Goal: Transaction & Acquisition: Purchase product/service

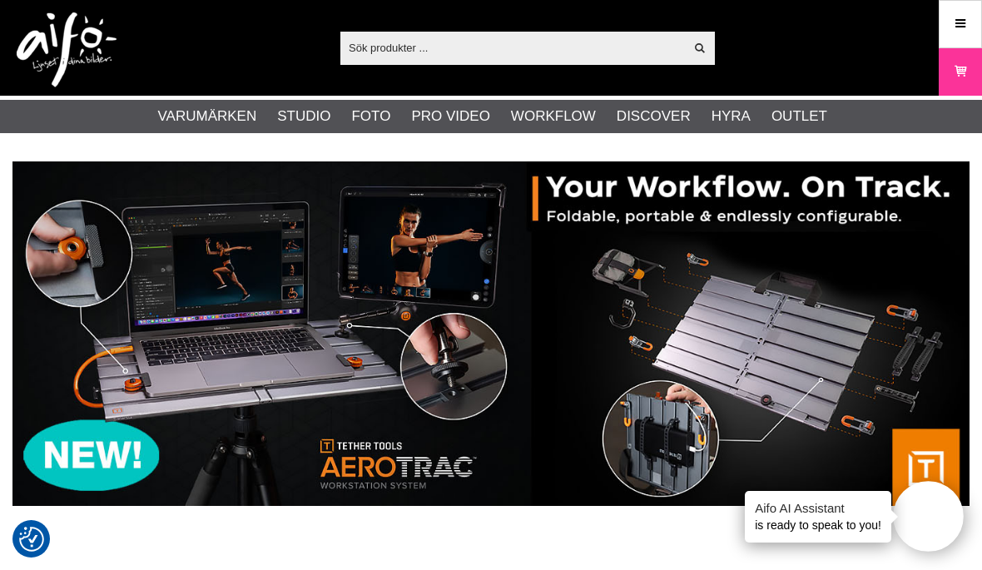
click at [962, 19] on icon at bounding box center [959, 24] width 15 height 18
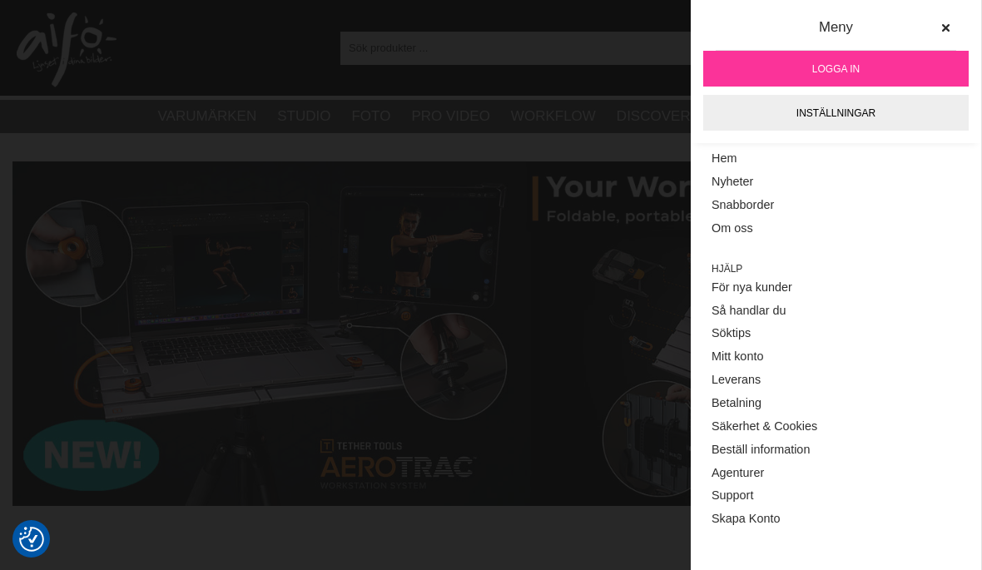
click at [839, 111] on link "Inställningar" at bounding box center [835, 113] width 265 height 36
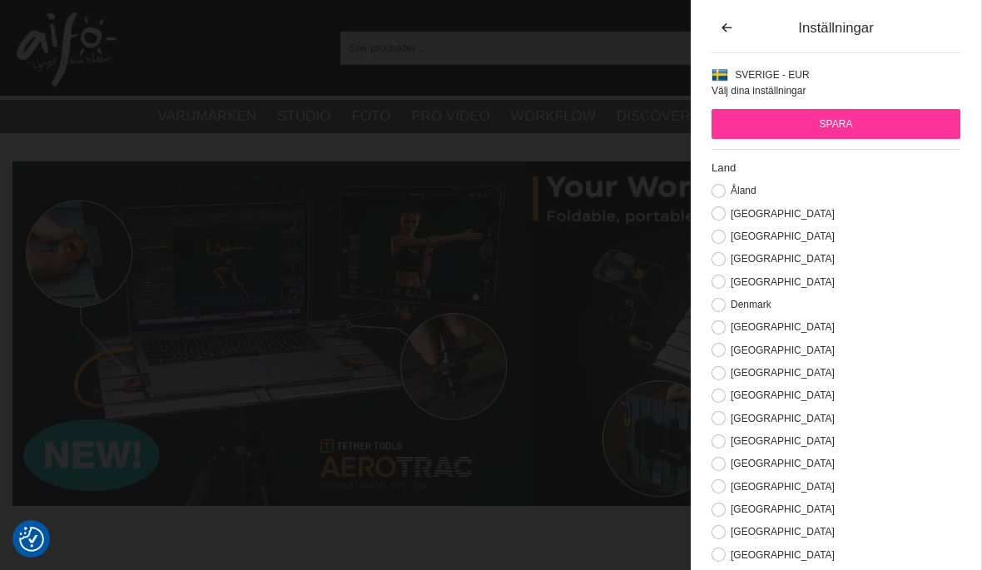
click at [777, 80] on span "Sverige - EUR" at bounding box center [772, 75] width 74 height 12
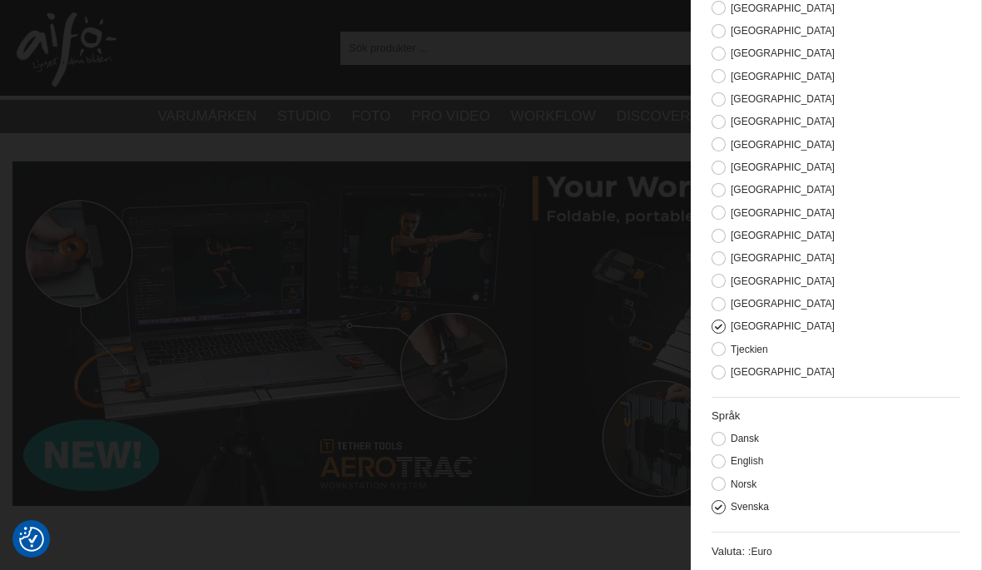
scroll to position [409, 0]
click at [875, 213] on div "[GEOGRAPHIC_DATA]" at bounding box center [835, 212] width 249 height 15
click at [750, 555] on label "Valuta: :" at bounding box center [730, 552] width 39 height 12
click at [764, 564] on div "Valuta: : Euro" at bounding box center [835, 551] width 249 height 38
click at [776, 557] on div "Valuta: : Euro" at bounding box center [835, 552] width 249 height 17
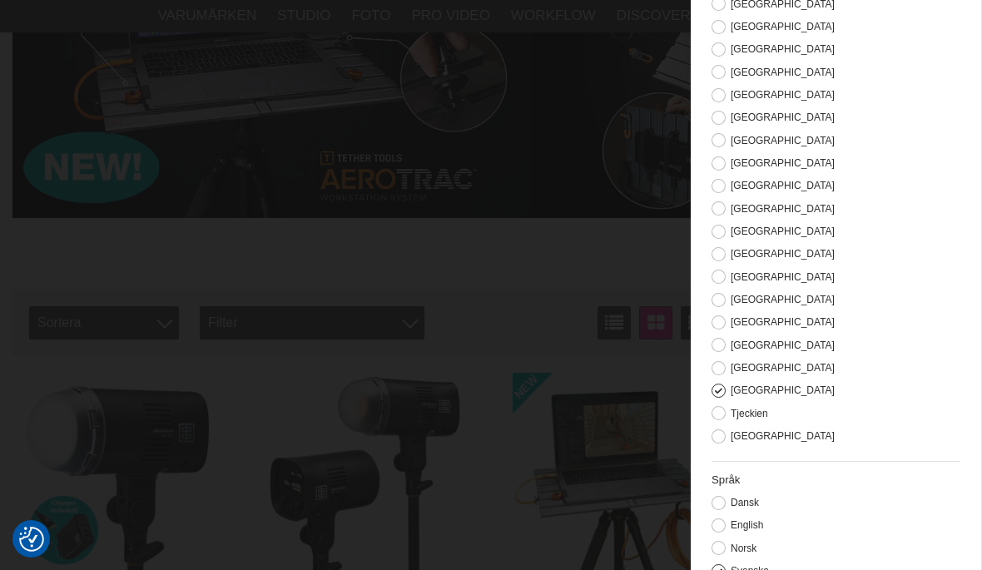
scroll to position [289, 0]
click at [747, 545] on label "Norsk" at bounding box center [740, 548] width 31 height 12
click at [0, 0] on input "Norsk" at bounding box center [0, 0] width 0 height 0
click at [755, 526] on label "English" at bounding box center [743, 525] width 37 height 12
click at [0, 0] on input "English" at bounding box center [0, 0] width 0 height 0
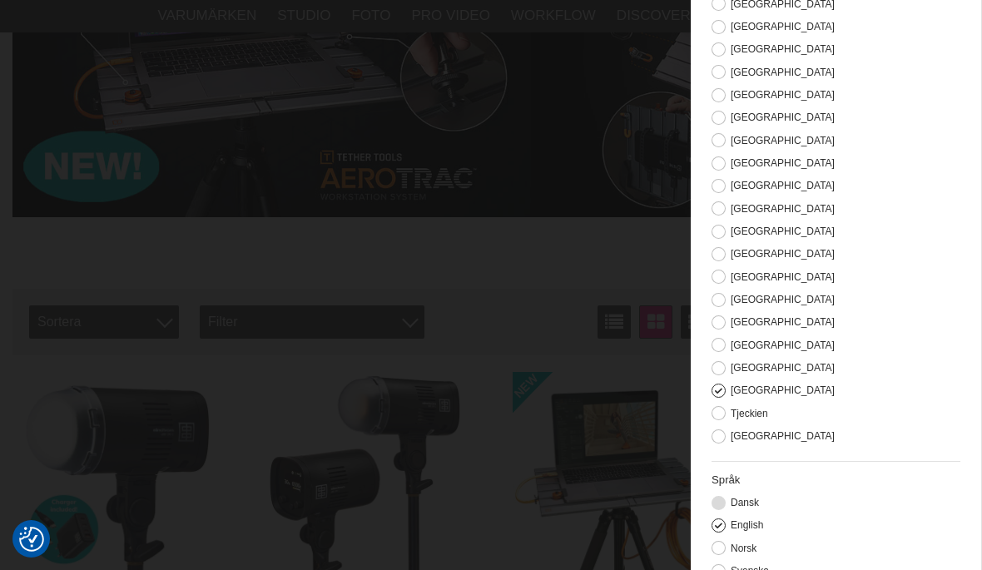
click at [753, 498] on label "Dansk" at bounding box center [741, 503] width 33 height 12
click at [0, 0] on input "Dansk" at bounding box center [0, 0] width 0 height 0
click at [759, 569] on label "Svenska" at bounding box center [746, 571] width 43 height 12
click at [0, 0] on input "Svenska" at bounding box center [0, 0] width 0 height 0
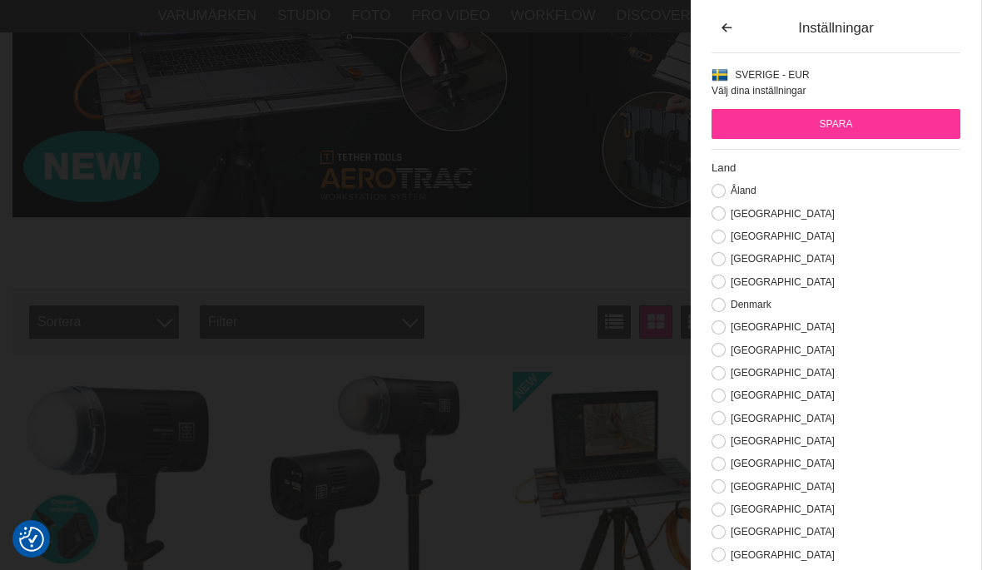
scroll to position [0, 0]
click at [793, 80] on span "Sverige - EUR" at bounding box center [772, 75] width 74 height 12
click at [873, 126] on input "Spara" at bounding box center [835, 124] width 249 height 30
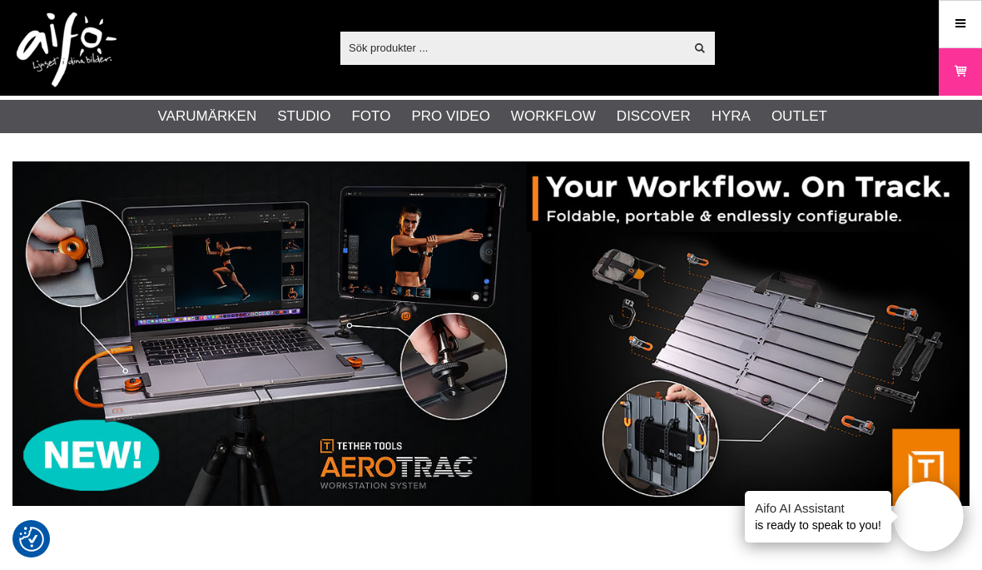
click at [0, 0] on link "Begagnat" at bounding box center [0, 0] width 0 height 0
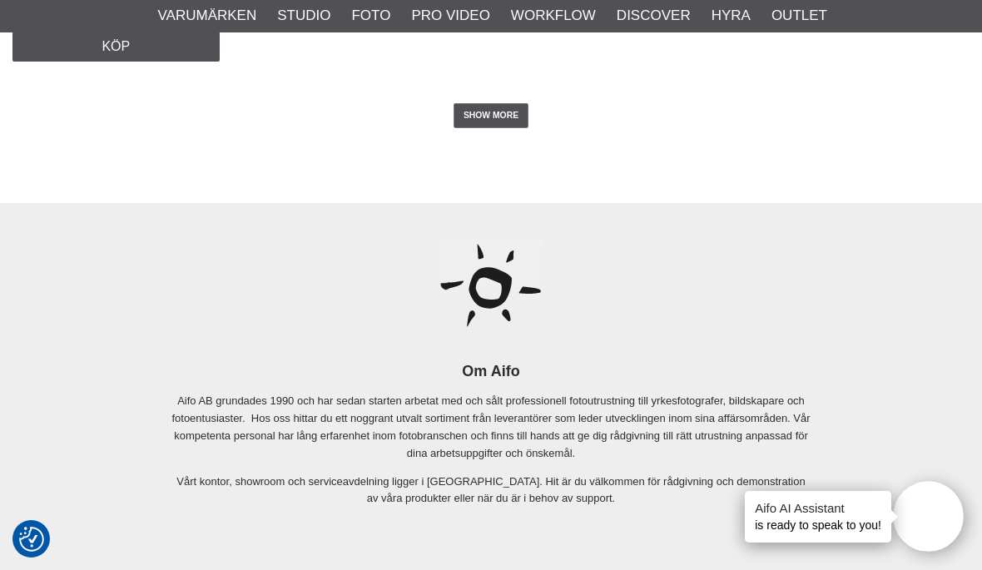
scroll to position [3283, 0]
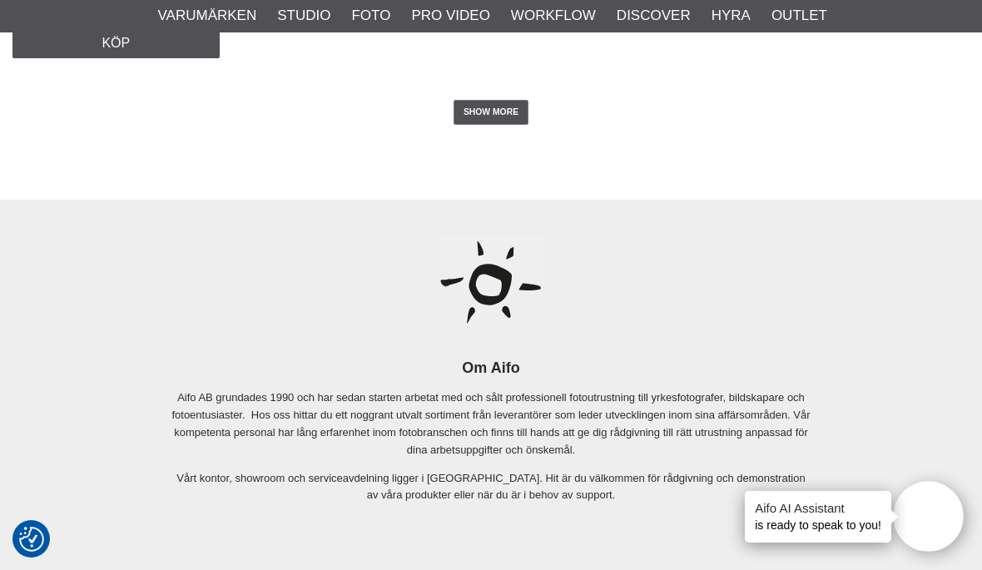
click at [511, 125] on link "SHOW MORE" at bounding box center [491, 112] width 76 height 25
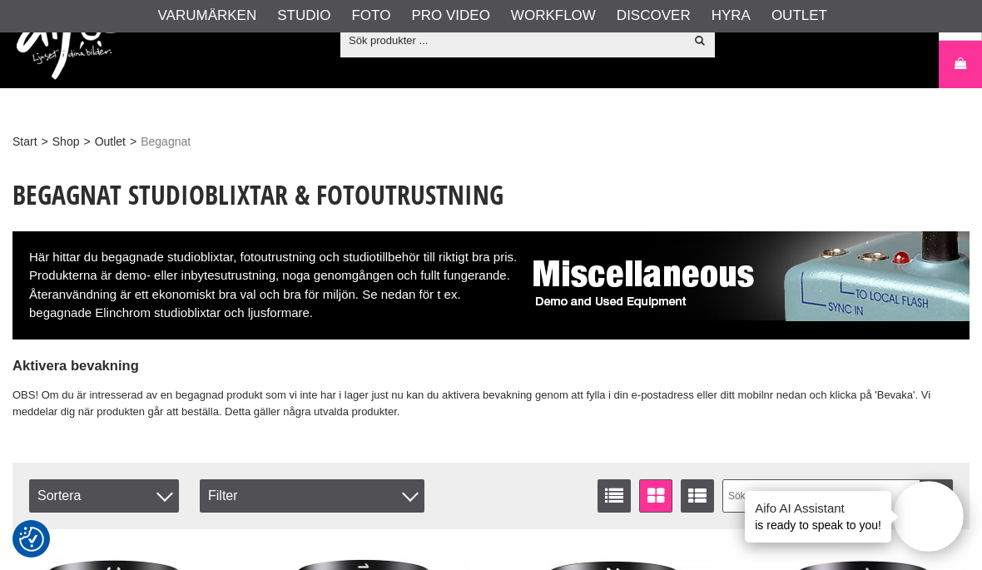
scroll to position [0, 0]
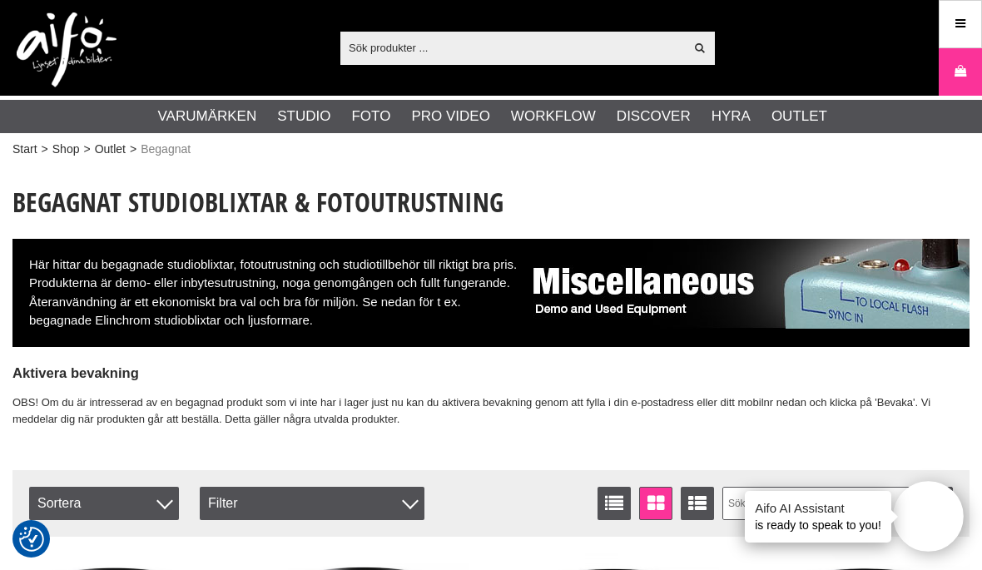
click at [0, 0] on link "Sell out" at bounding box center [0, 0] width 0 height 0
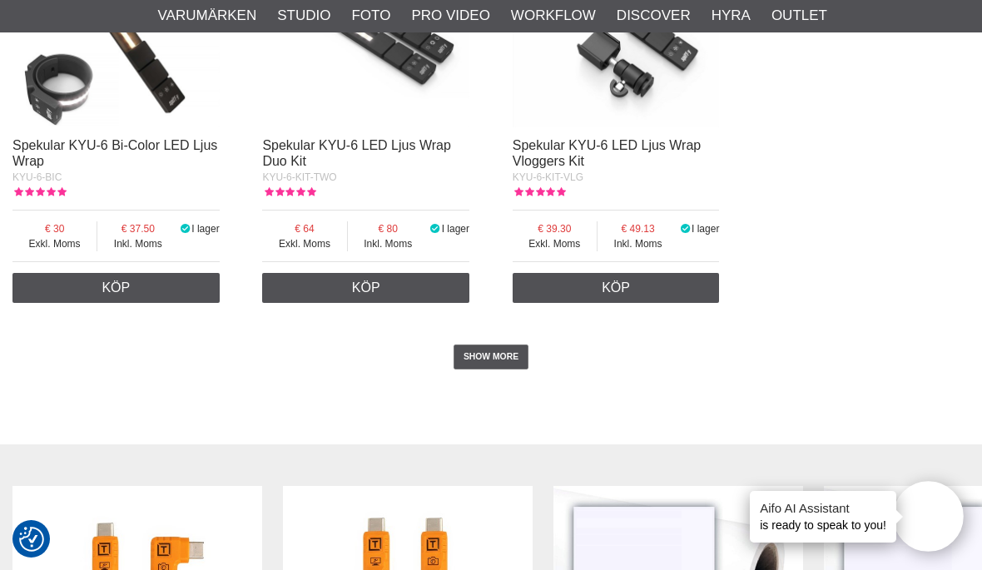
scroll to position [3049, 0]
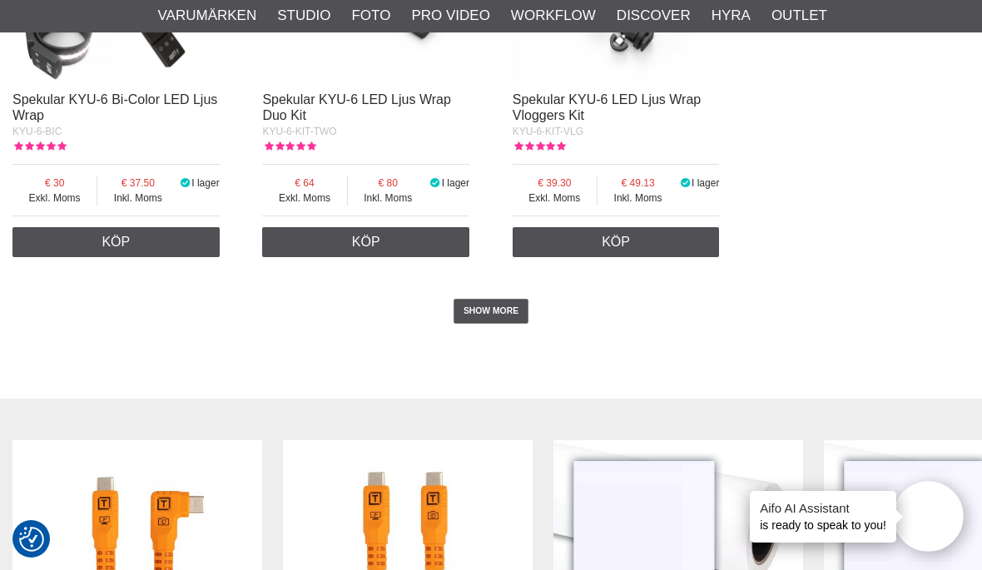
click at [497, 299] on link "SHOW MORE" at bounding box center [491, 311] width 76 height 25
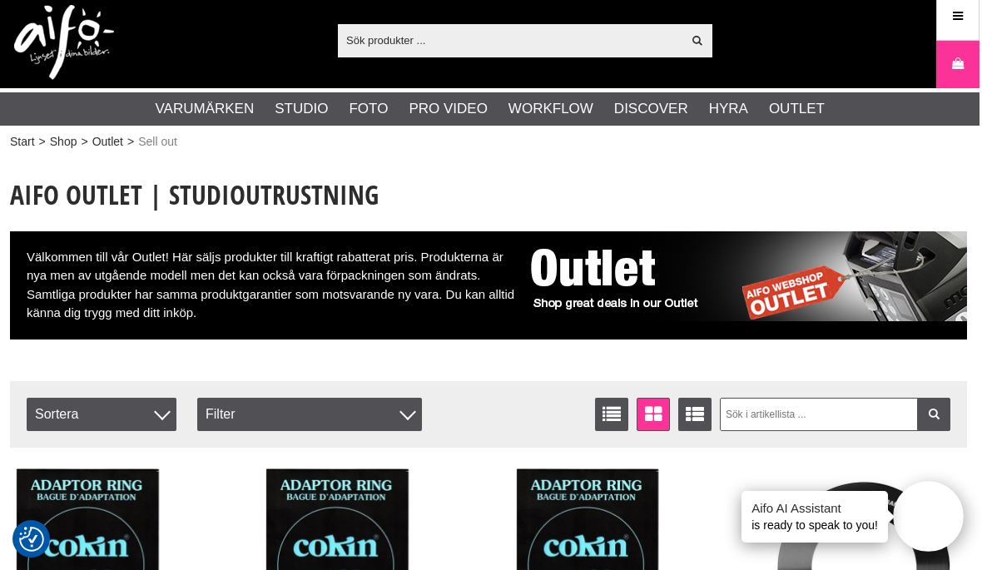
scroll to position [0, 2]
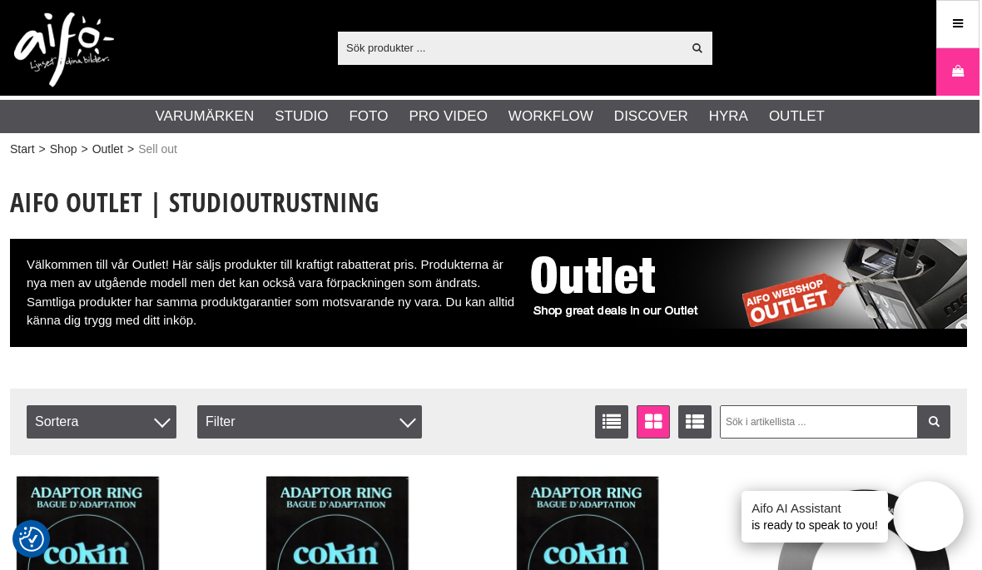
click at [0, 0] on link "Elinchrom" at bounding box center [0, 0] width 0 height 0
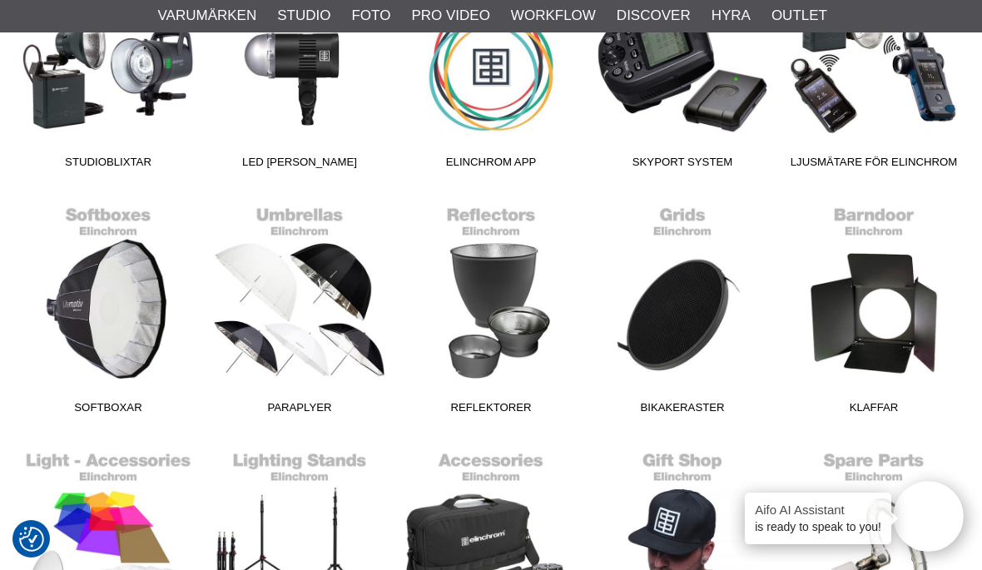
scroll to position [576, 0]
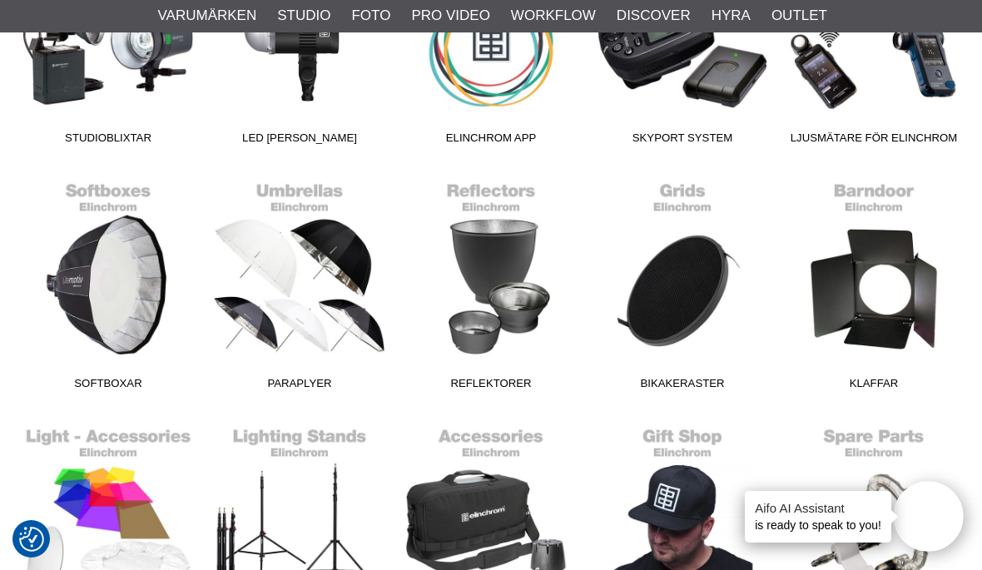
click at [484, 321] on link "Reflektorer" at bounding box center [490, 285] width 191 height 225
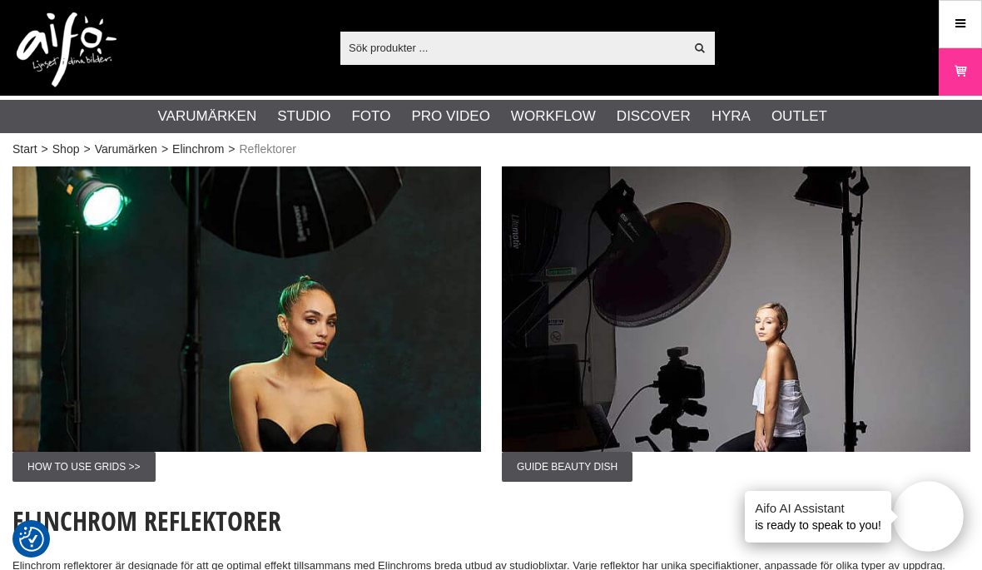
click at [200, 144] on link "Elinchrom" at bounding box center [198, 149] width 52 height 17
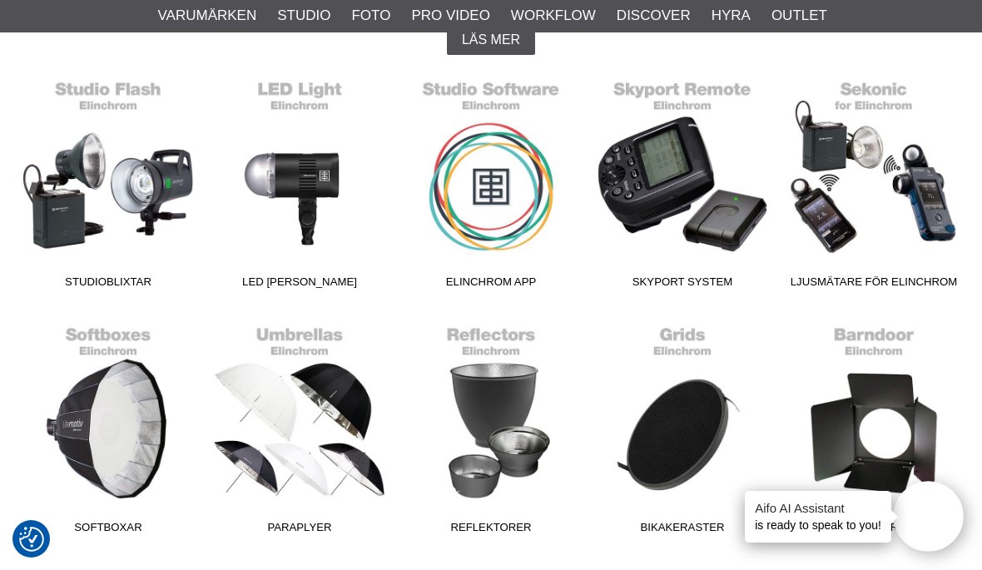
scroll to position [434, 0]
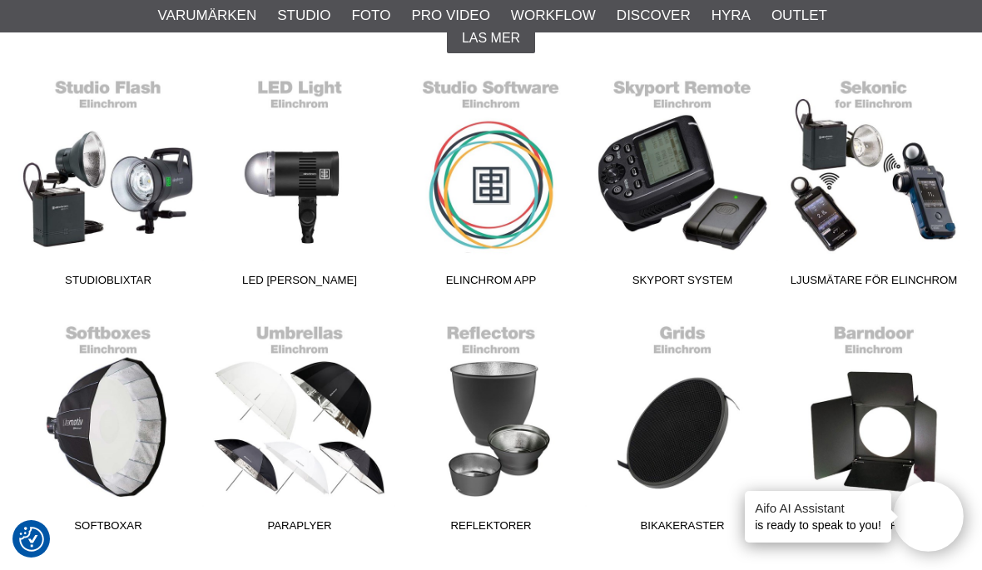
click at [693, 187] on link "Skyport System" at bounding box center [681, 182] width 191 height 225
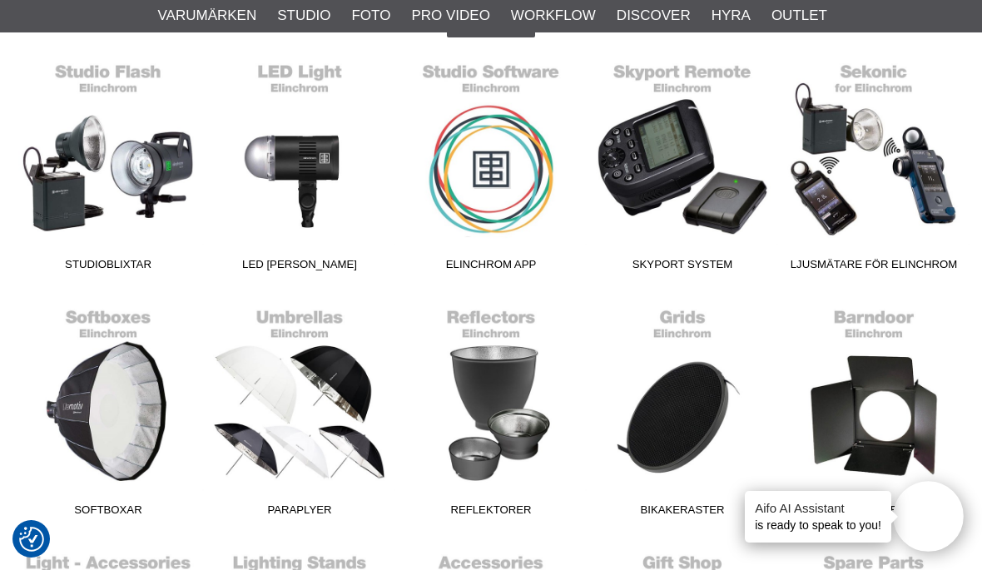
scroll to position [443, 0]
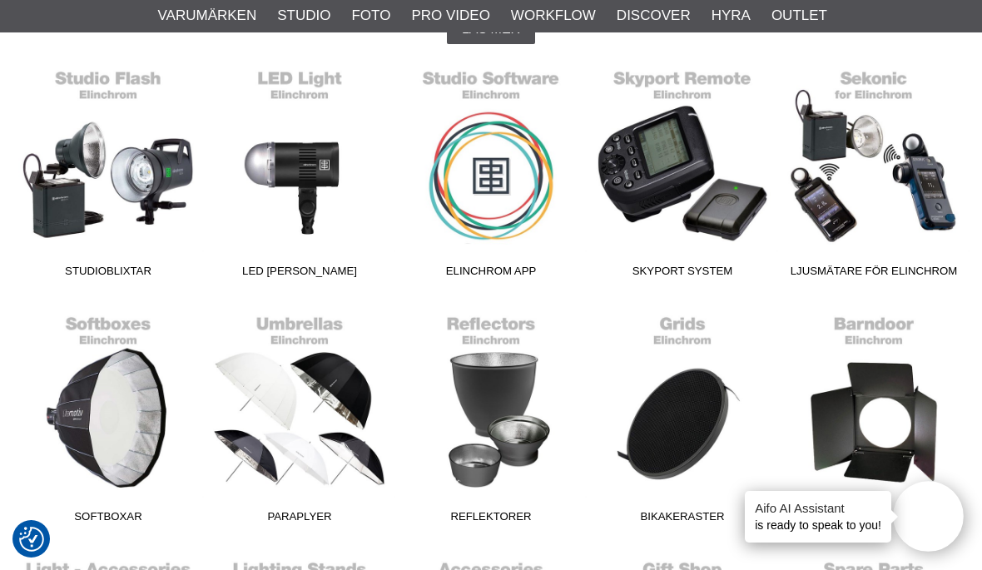
click at [867, 188] on link "Ljusmätare för Elinchrom" at bounding box center [873, 173] width 191 height 225
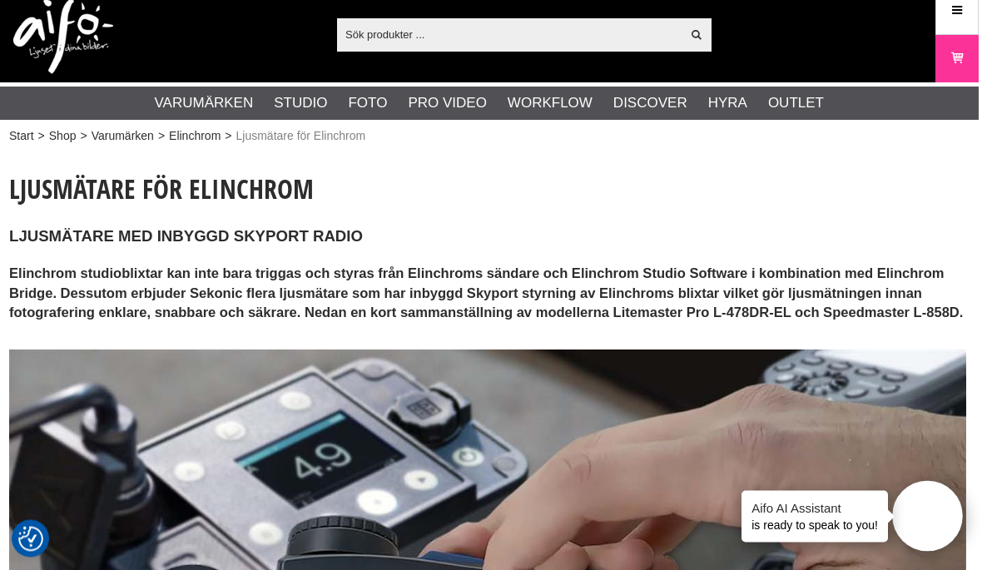
scroll to position [0, 2]
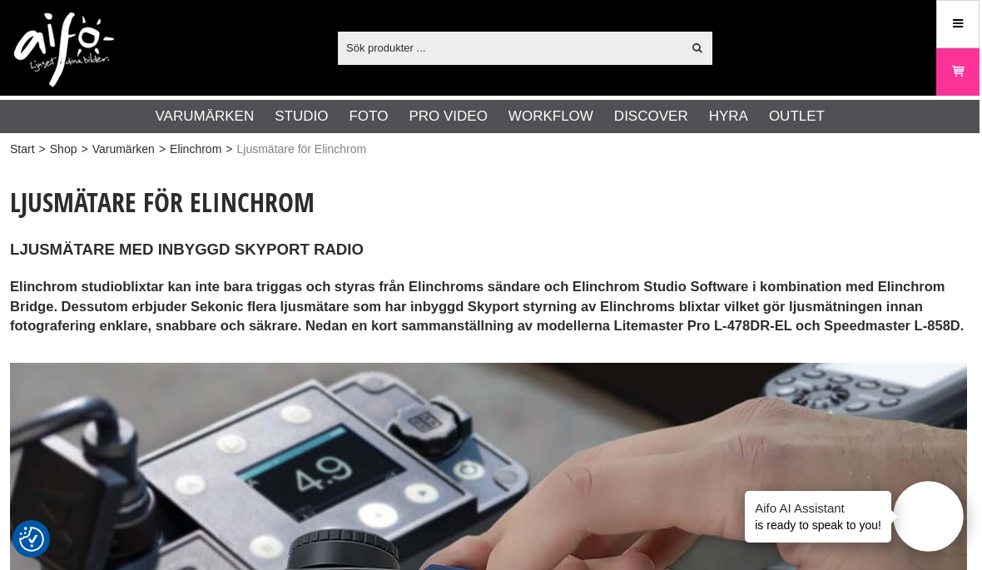
click at [192, 150] on link "Elinchrom" at bounding box center [196, 149] width 52 height 17
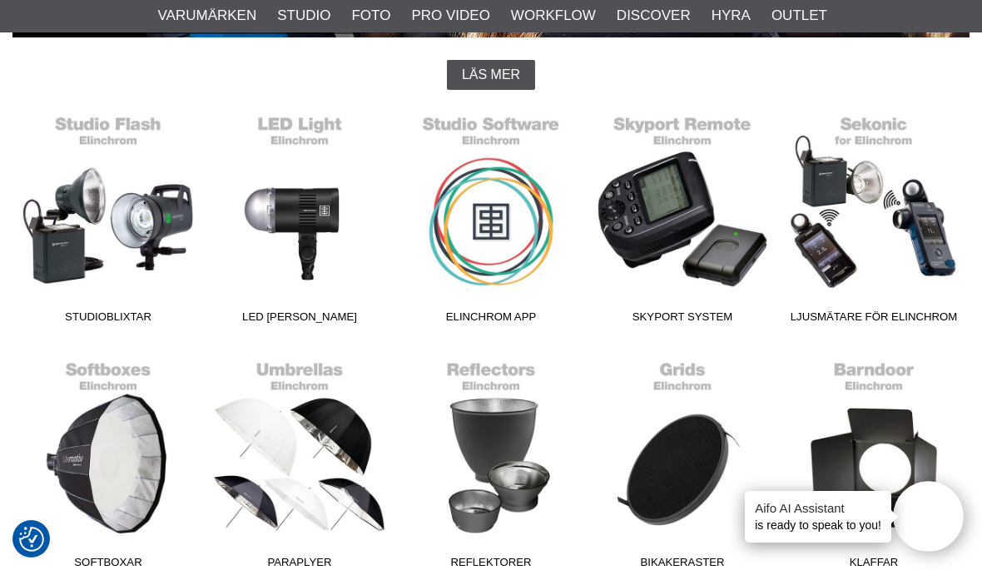
scroll to position [397, 0]
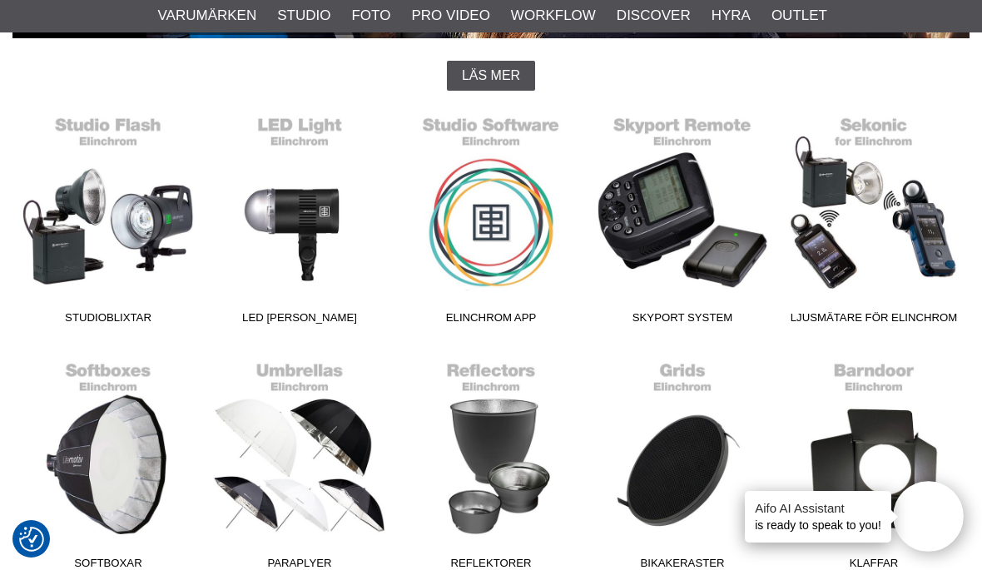
click at [101, 207] on link "Studioblixtar" at bounding box center [107, 219] width 191 height 225
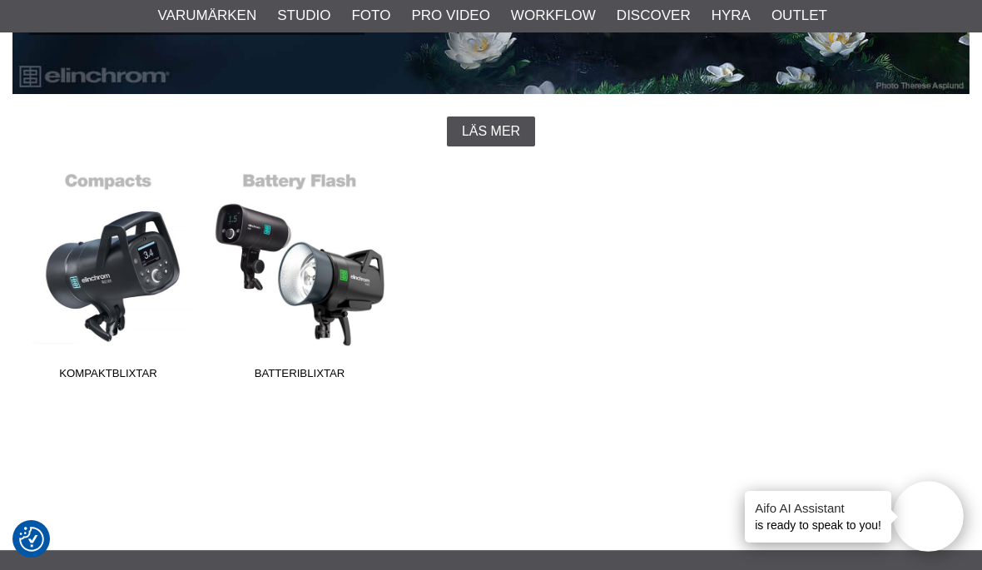
scroll to position [342, 0]
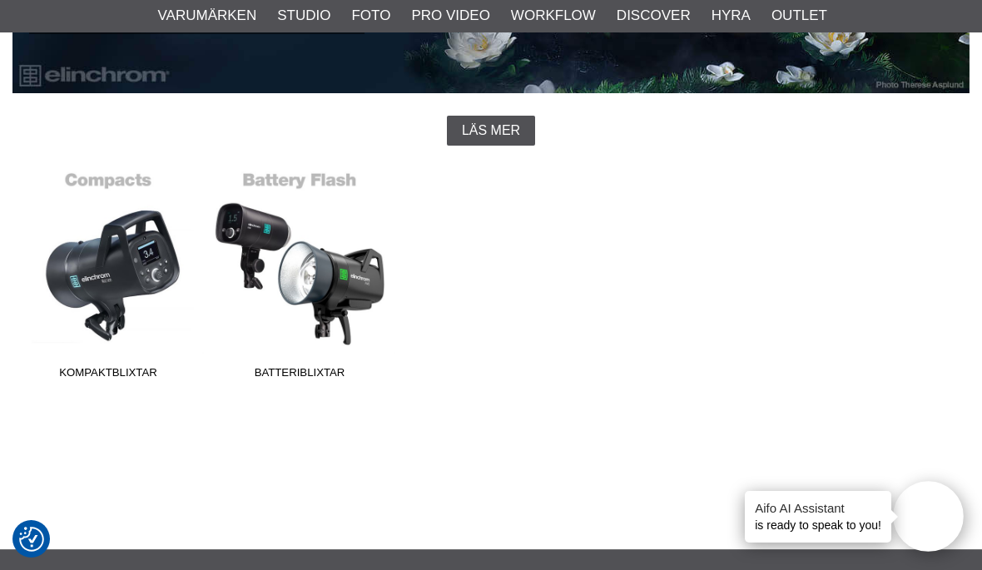
click at [324, 266] on link "Batteriblixtar" at bounding box center [299, 274] width 191 height 225
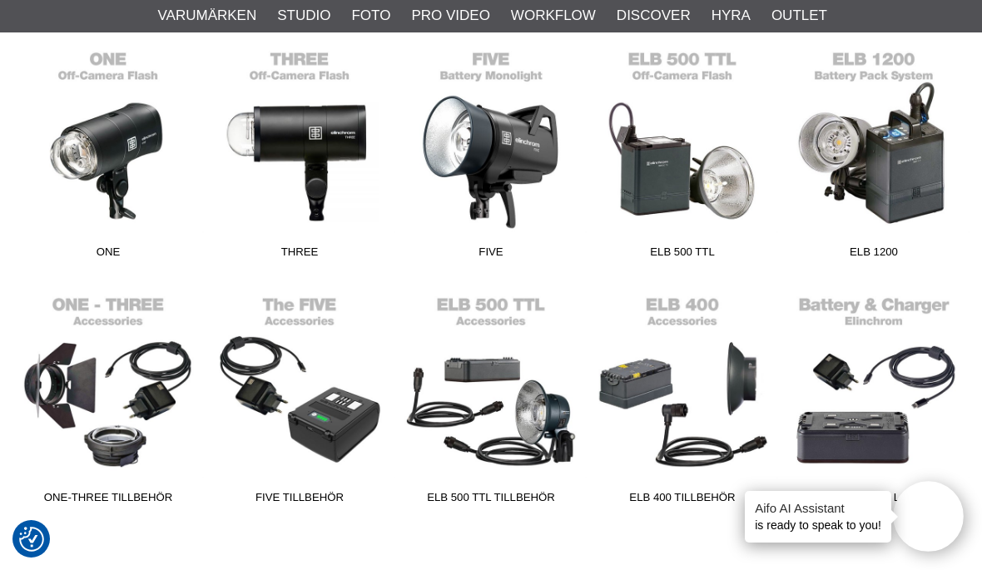
scroll to position [491, 0]
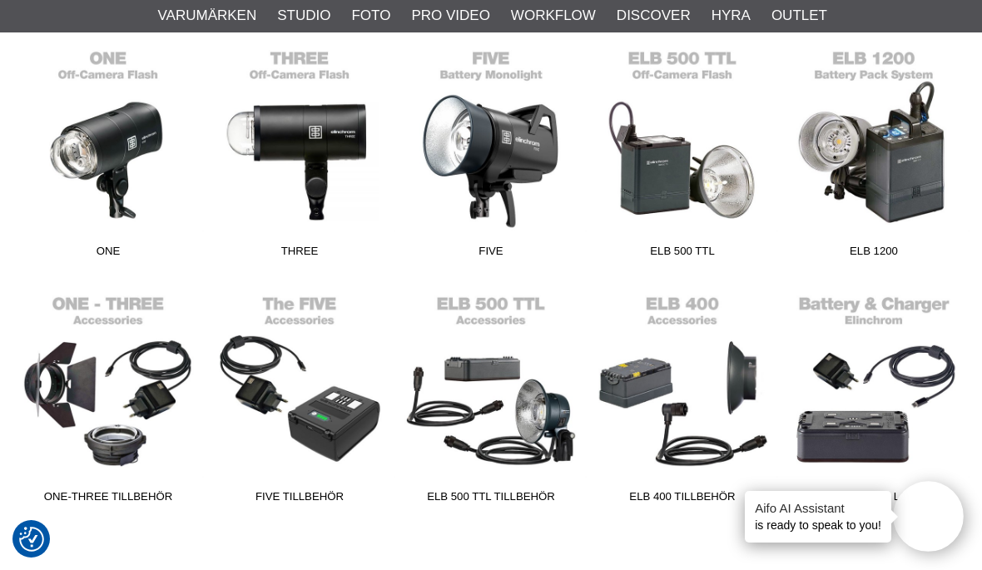
click at [900, 433] on link "Batterier och Laddare" at bounding box center [873, 398] width 191 height 225
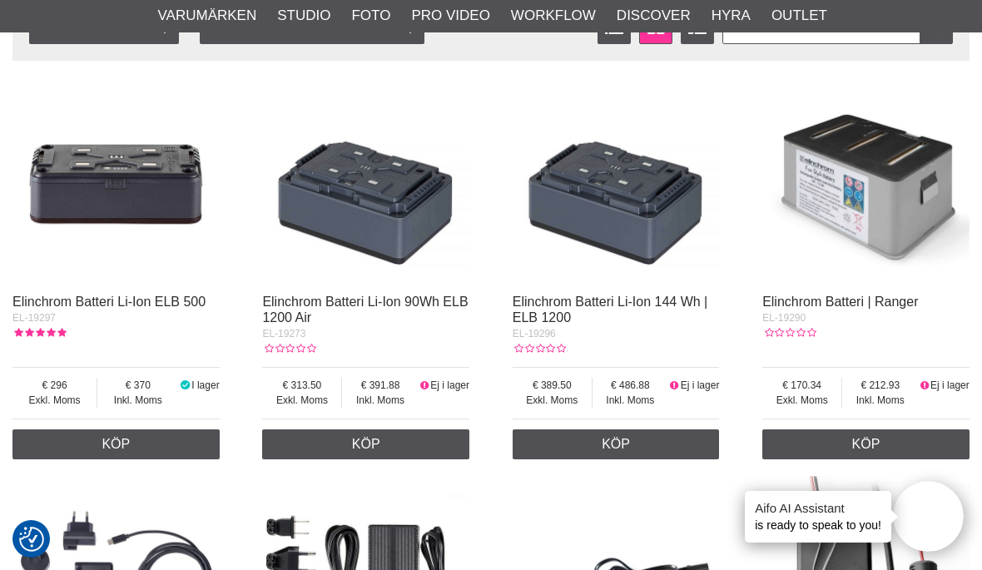
scroll to position [393, 0]
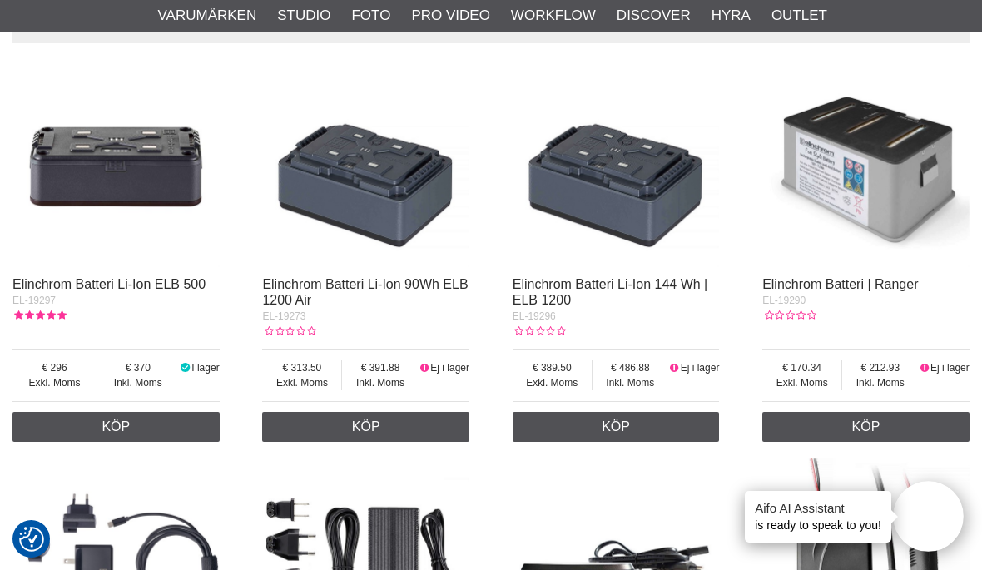
click at [84, 195] on img at bounding box center [115, 163] width 207 height 207
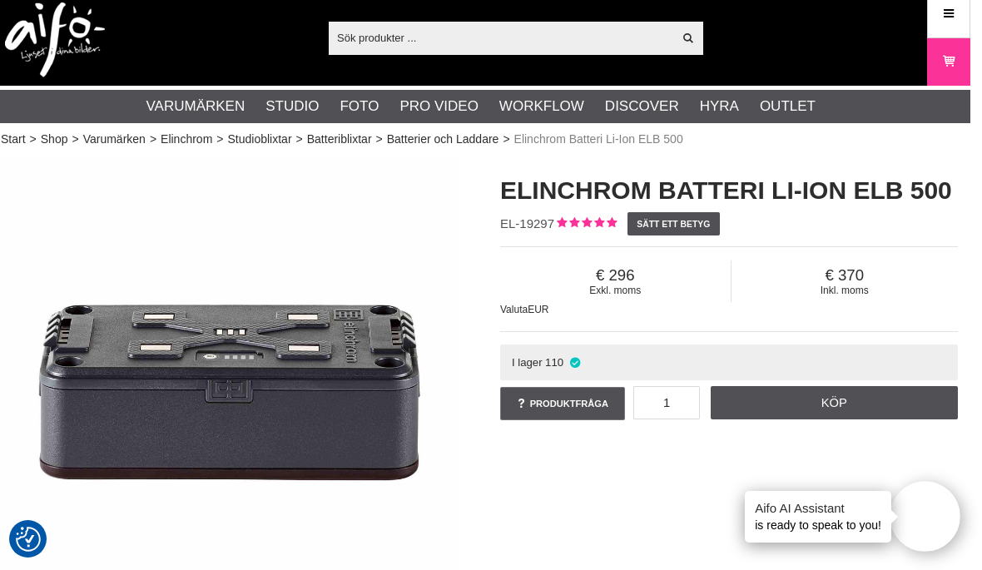
scroll to position [0, 8]
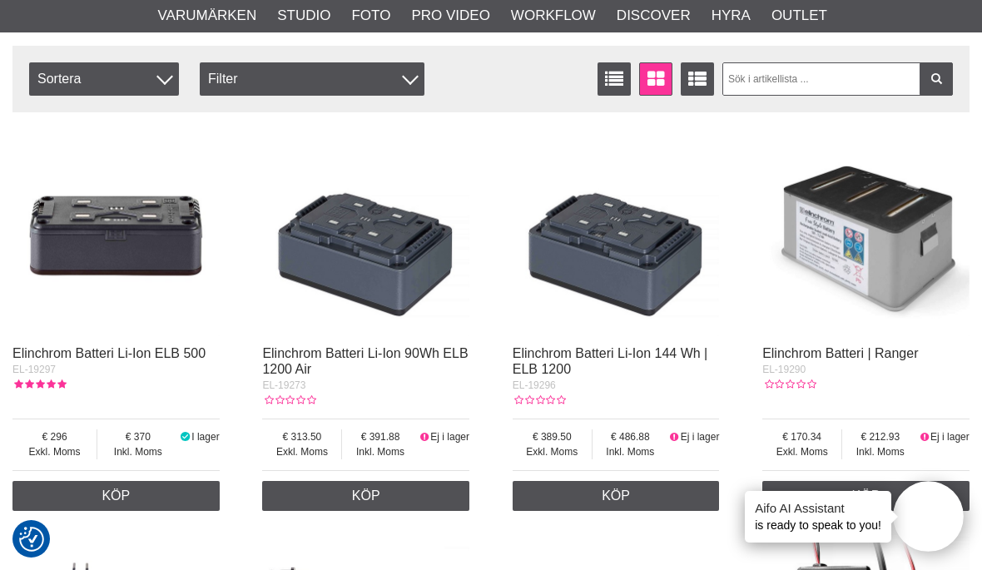
scroll to position [321, 0]
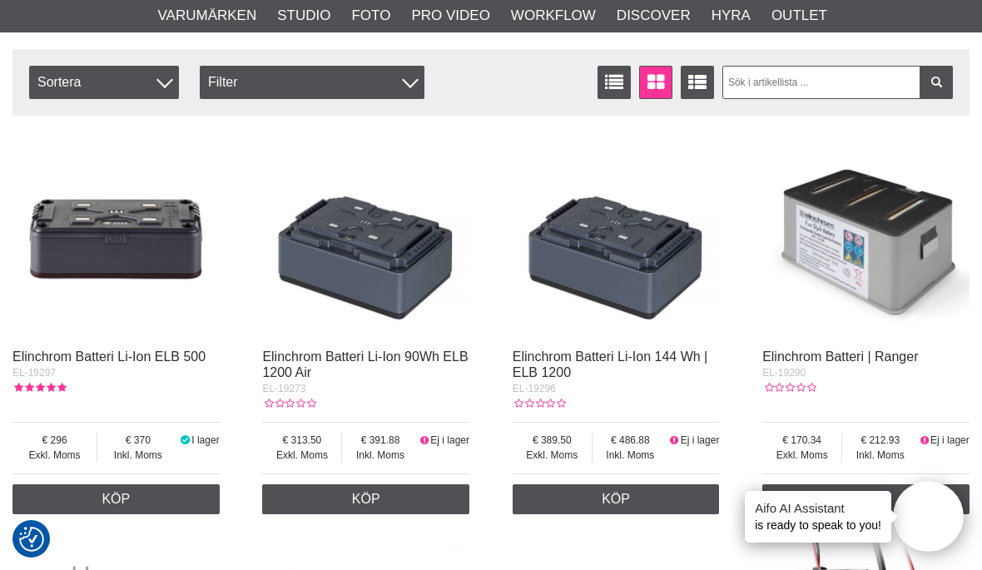
click at [81, 247] on img at bounding box center [115, 235] width 207 height 207
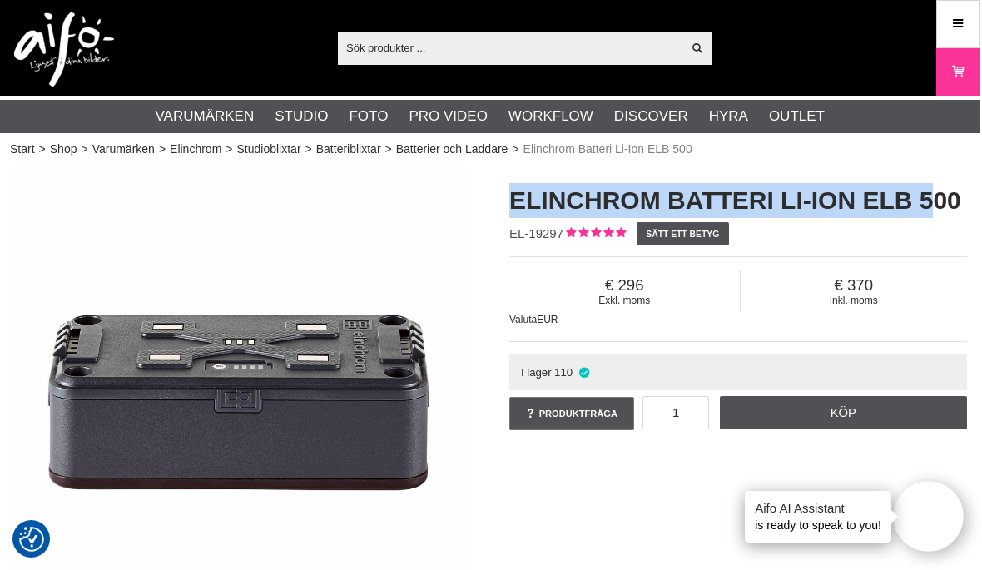
scroll to position [0, 8]
